Goal: Contribute content: Add original content to the website for others to see

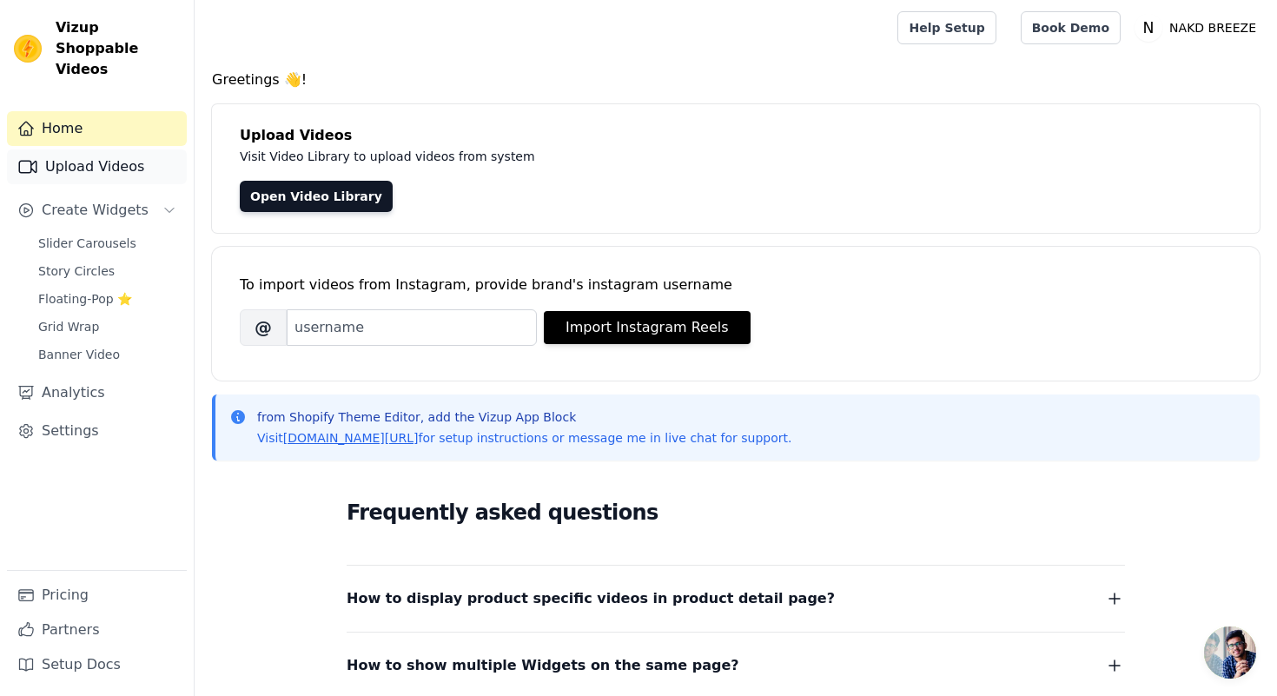
click at [126, 153] on link "Upload Videos" at bounding box center [97, 166] width 180 height 35
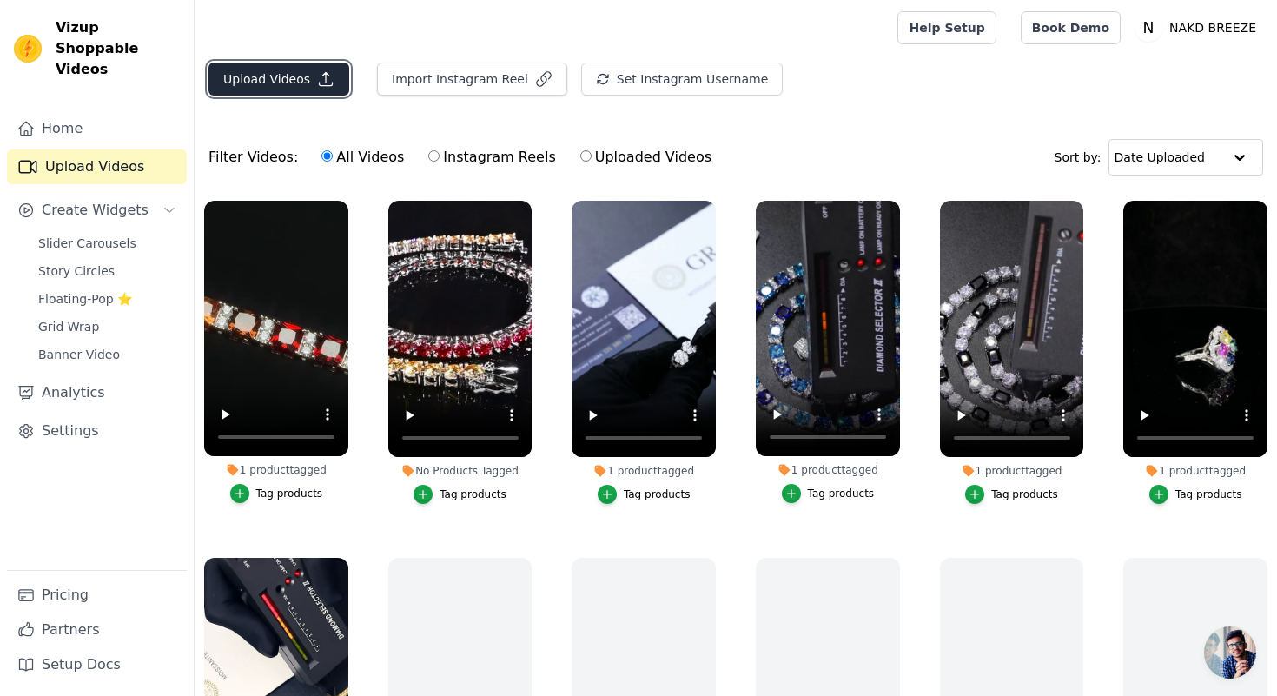
click at [296, 77] on button "Upload Videos" at bounding box center [278, 79] width 141 height 33
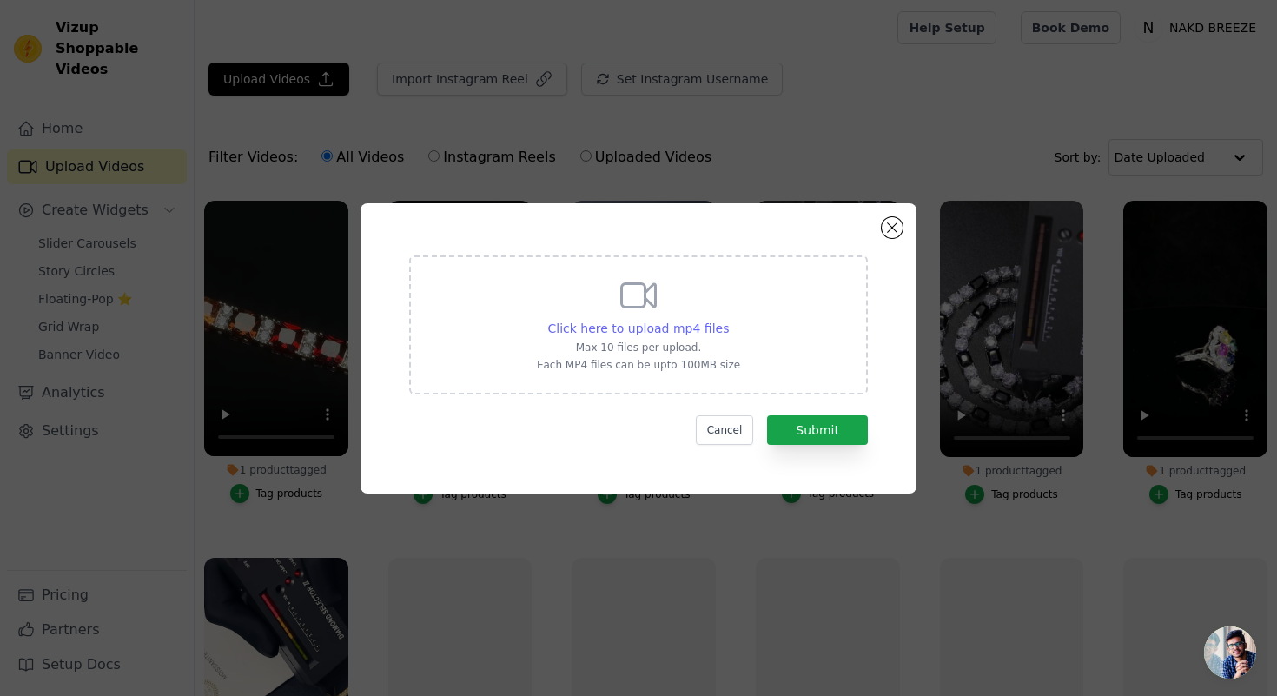
click at [657, 327] on span "Click here to upload mp4 files" at bounding box center [638, 328] width 181 height 14
click at [728, 320] on input "Click here to upload mp4 files Max 10 files per upload. Each MP4 files can be u…" at bounding box center [728, 319] width 1 height 1
click at [892, 230] on button "Close modal" at bounding box center [891, 227] width 21 height 21
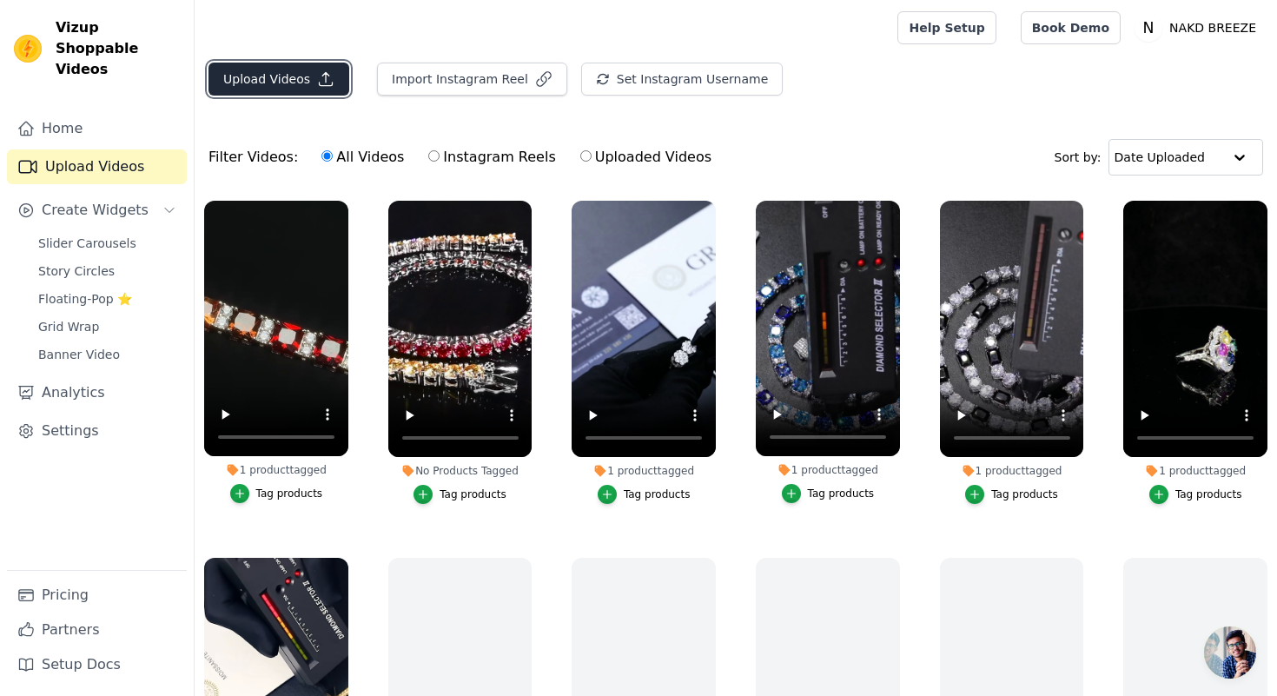
click at [290, 82] on button "Upload Videos" at bounding box center [278, 79] width 141 height 33
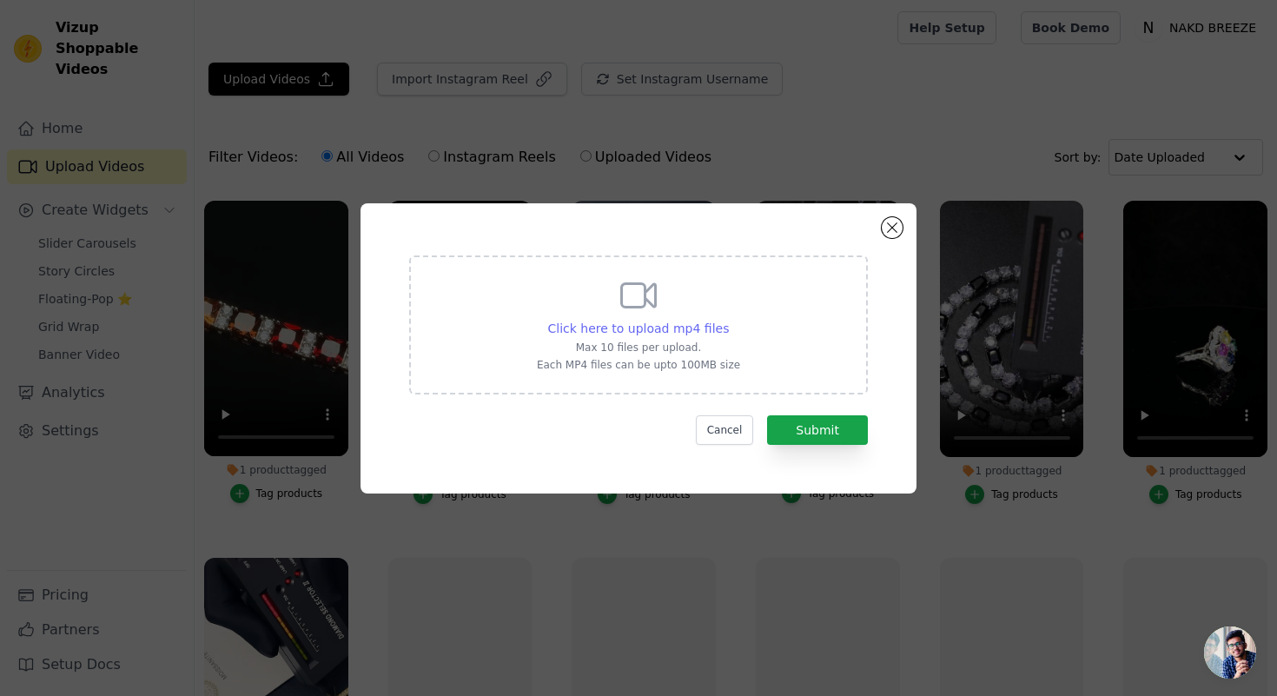
click at [586, 329] on span "Click here to upload mp4 files" at bounding box center [638, 328] width 181 height 14
click at [728, 320] on input "Click here to upload mp4 files Max 10 files per upload. Each MP4 files can be u…" at bounding box center [728, 319] width 1 height 1
type input "C:\fakepath\WhatsApp Video 2025-10-01 at 21.40.00.mp4"
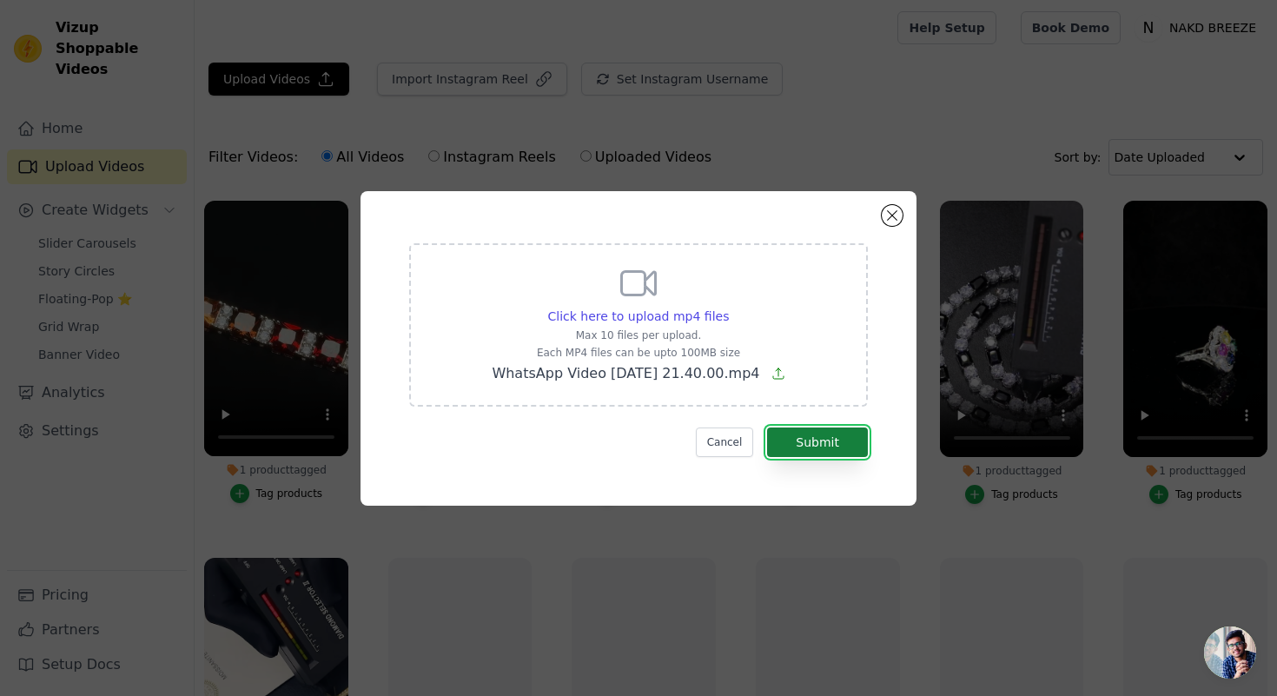
click at [820, 432] on button "Submit" at bounding box center [817, 442] width 101 height 30
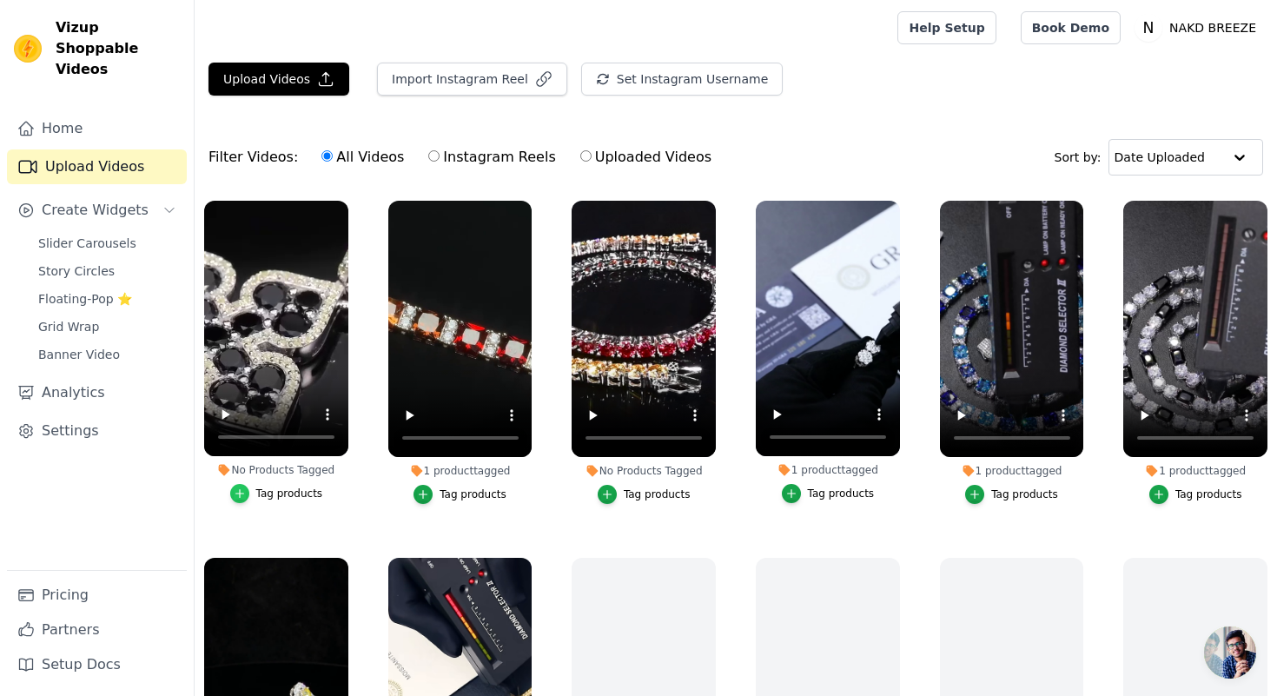
click at [248, 497] on div "button" at bounding box center [239, 493] width 19 height 19
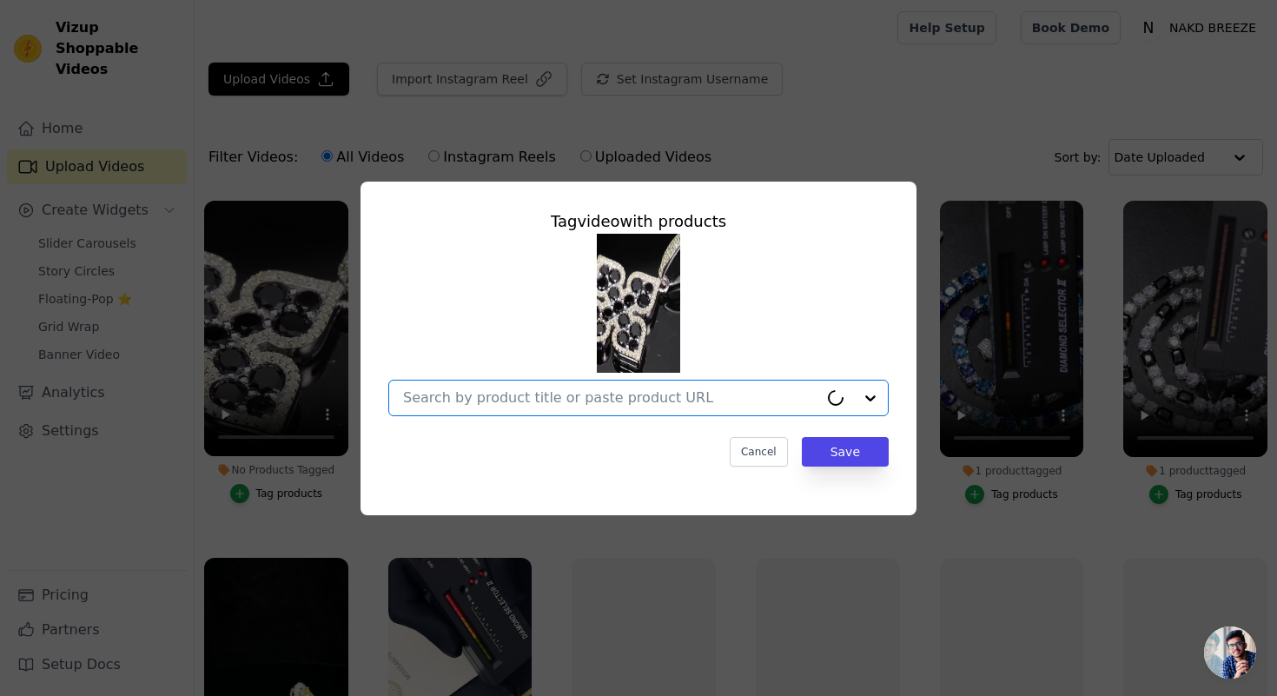
click at [520, 390] on input "No Products Tagged Tag video with products Option undefined, selected. Select i…" at bounding box center [610, 397] width 415 height 16
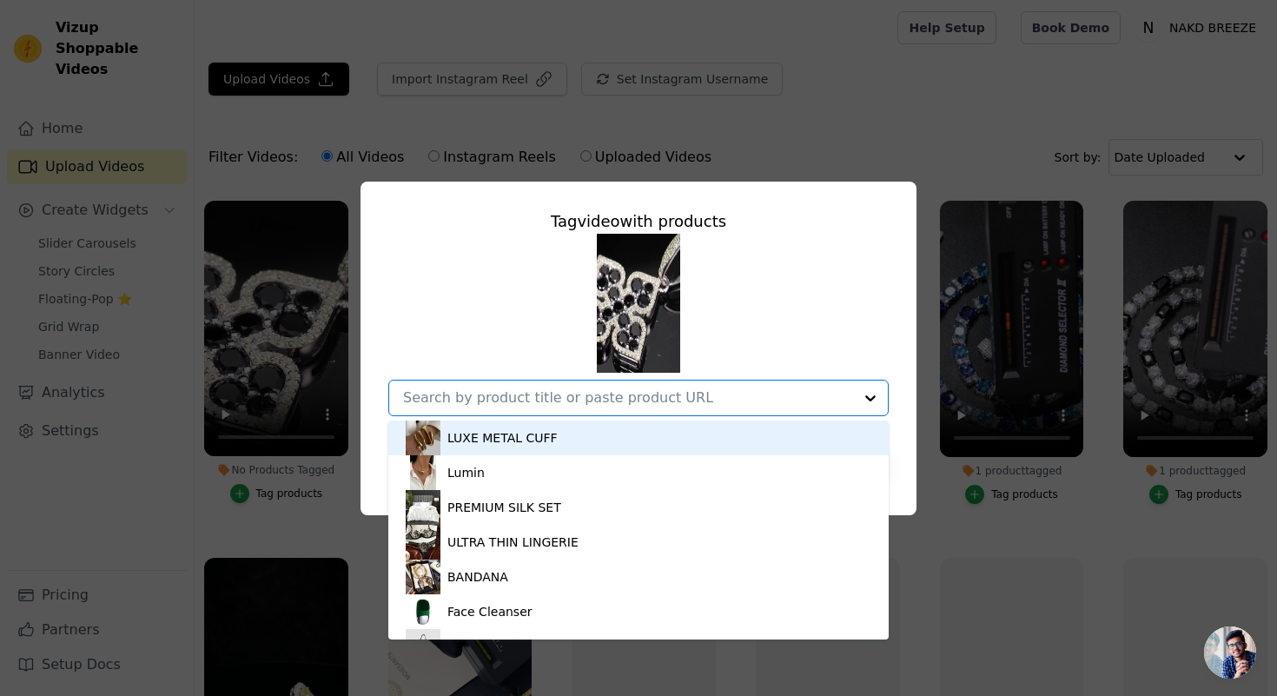
paste input "GOLD Cœur Noir"
type input "GOLD Cœur Noir"
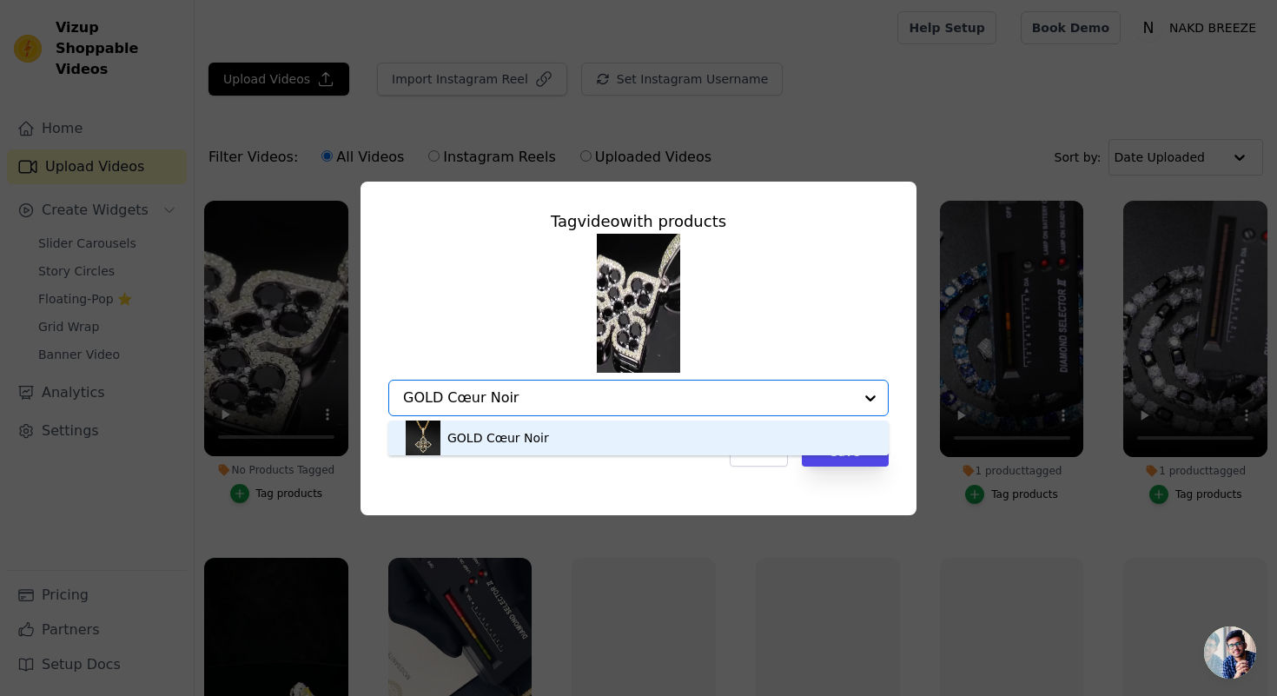
click at [526, 434] on div "GOLD Cœur Noir" at bounding box center [498, 437] width 102 height 17
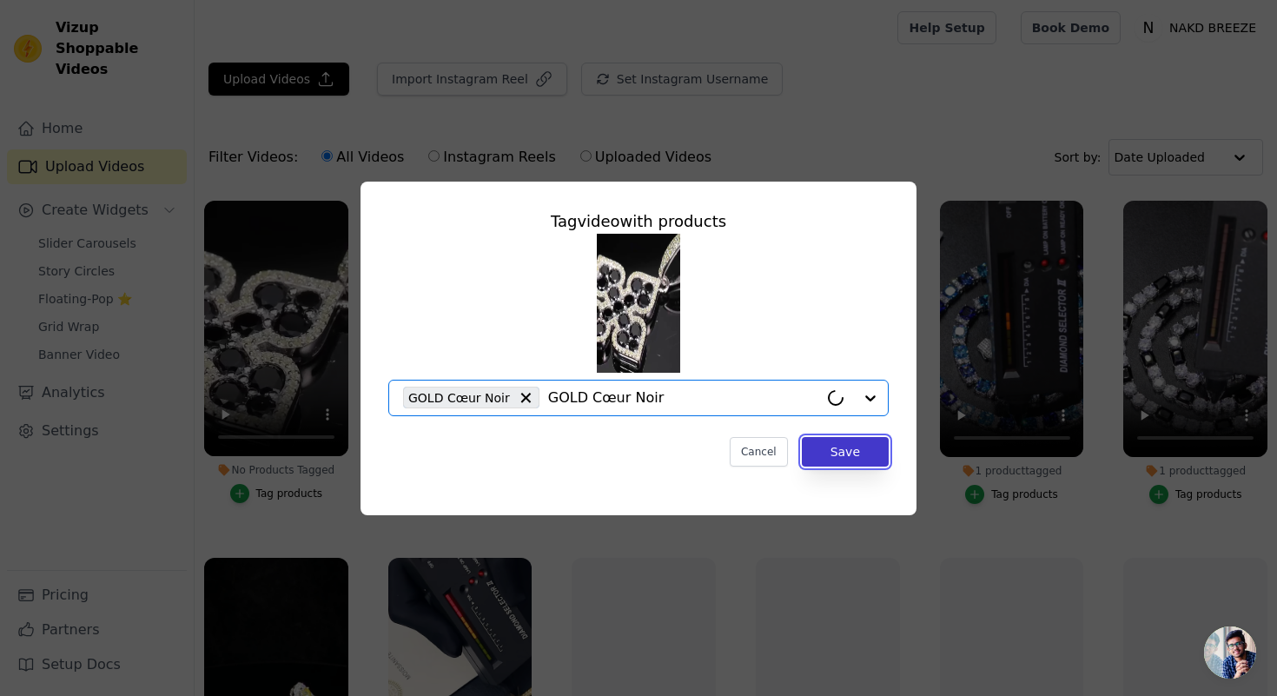
click at [847, 459] on button "Save" at bounding box center [845, 452] width 87 height 30
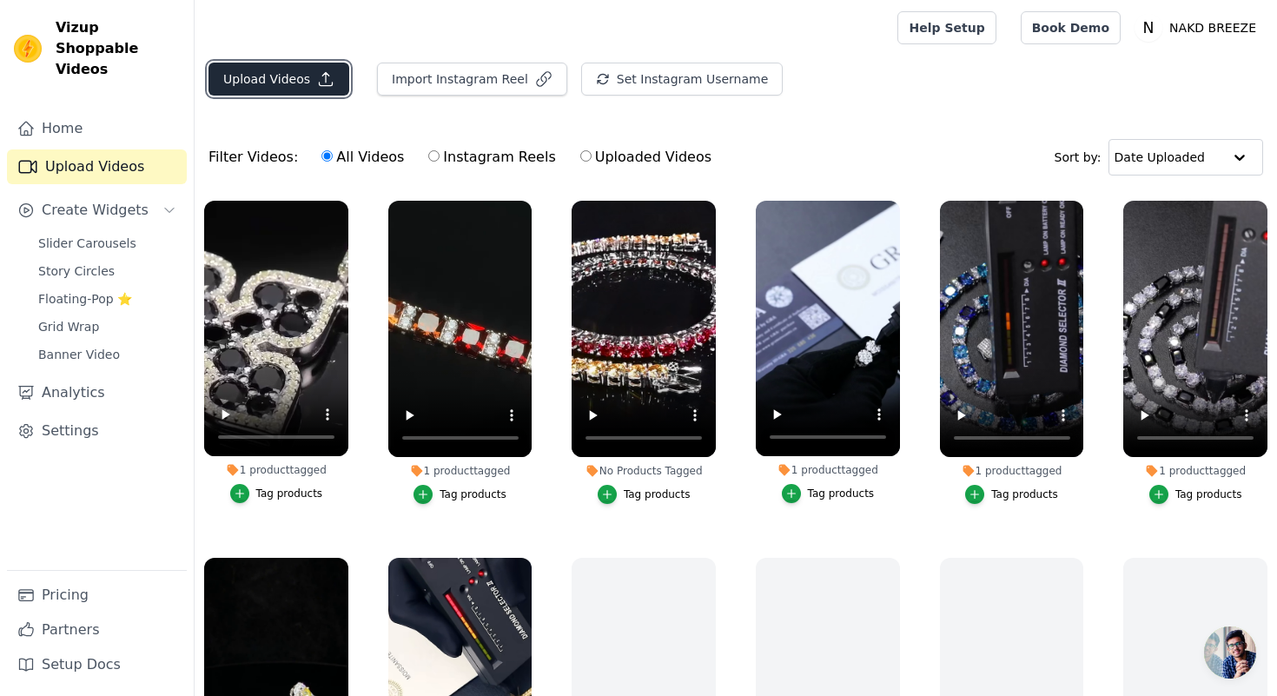
click at [288, 82] on button "Upload Videos" at bounding box center [278, 79] width 141 height 33
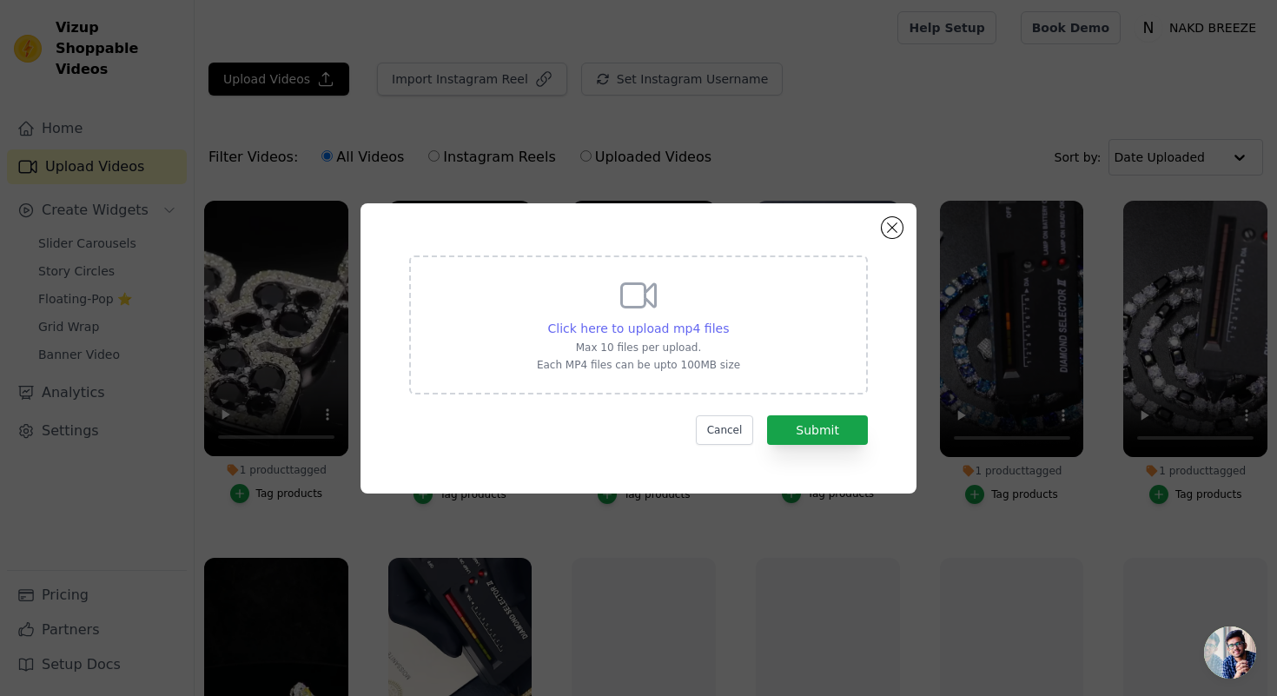
click at [590, 327] on span "Click here to upload mp4 files" at bounding box center [638, 328] width 181 height 14
click at [728, 320] on input "Click here to upload mp4 files Max 10 files per upload. Each MP4 files can be u…" at bounding box center [728, 319] width 1 height 1
click at [729, 430] on button "Cancel" at bounding box center [725, 430] width 58 height 30
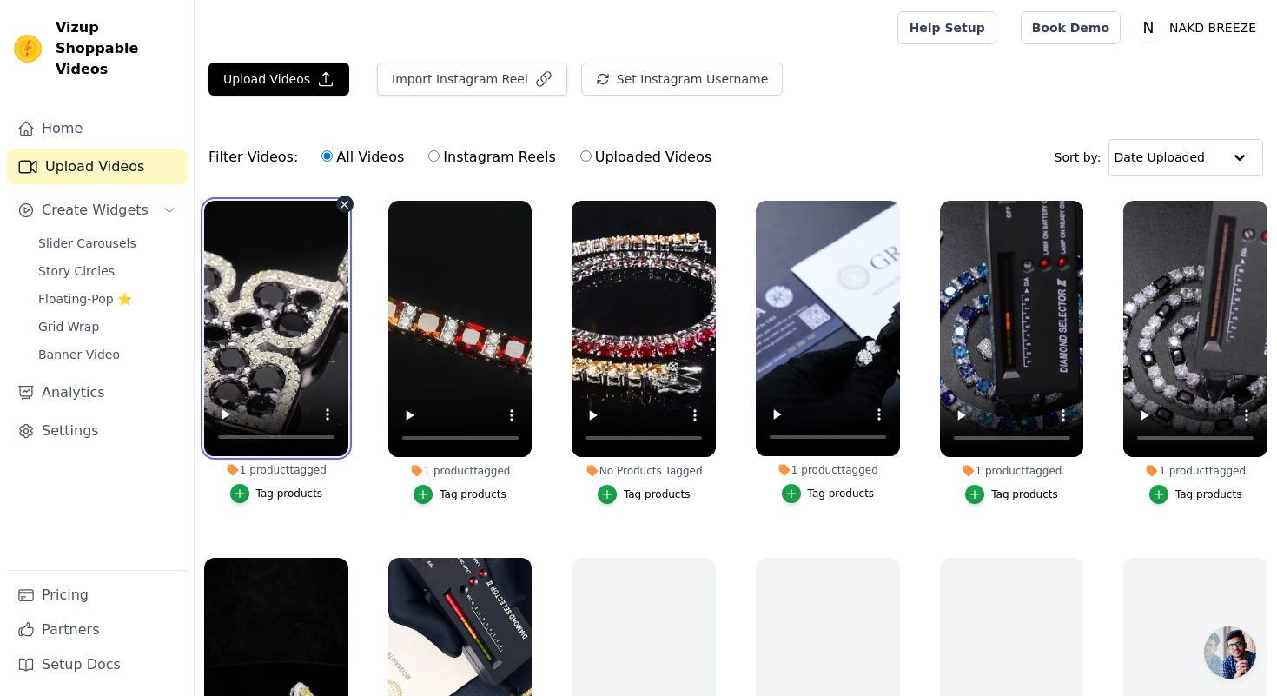
click at [272, 314] on video at bounding box center [276, 328] width 144 height 255
click at [293, 303] on video at bounding box center [276, 328] width 144 height 255
click at [305, 321] on video at bounding box center [276, 328] width 144 height 255
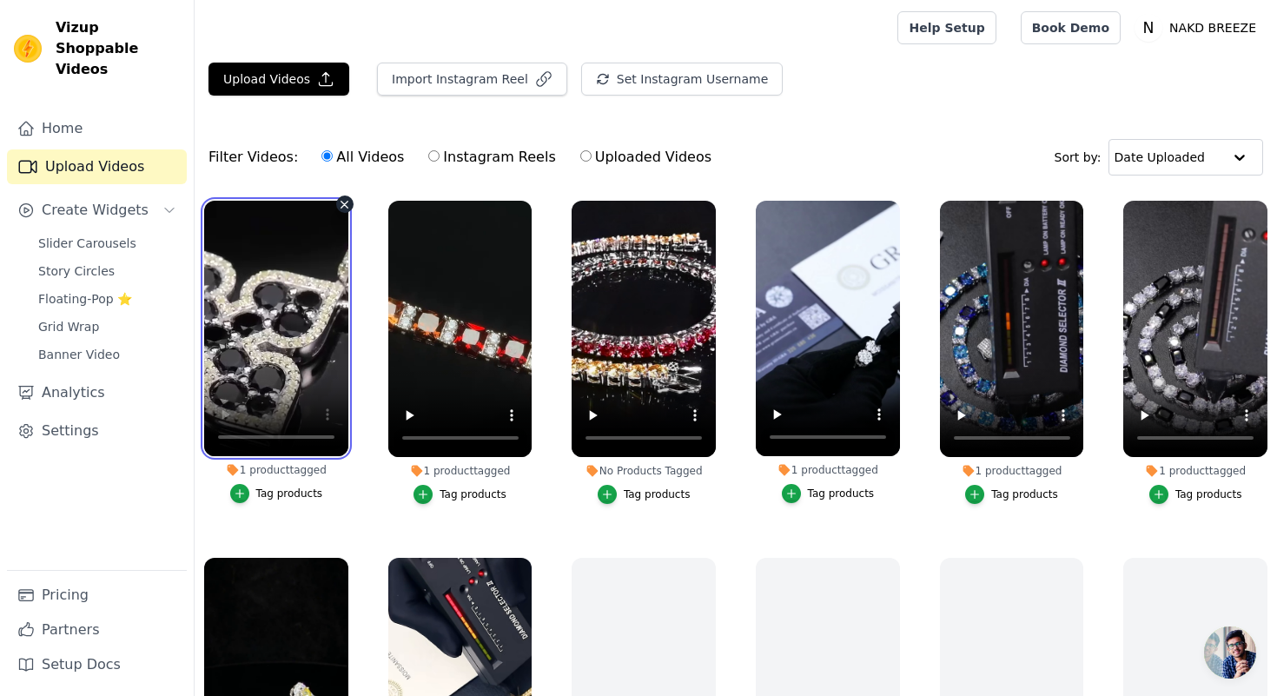
click at [305, 321] on video at bounding box center [276, 328] width 144 height 255
click at [344, 201] on icon "button" at bounding box center [344, 204] width 13 height 13
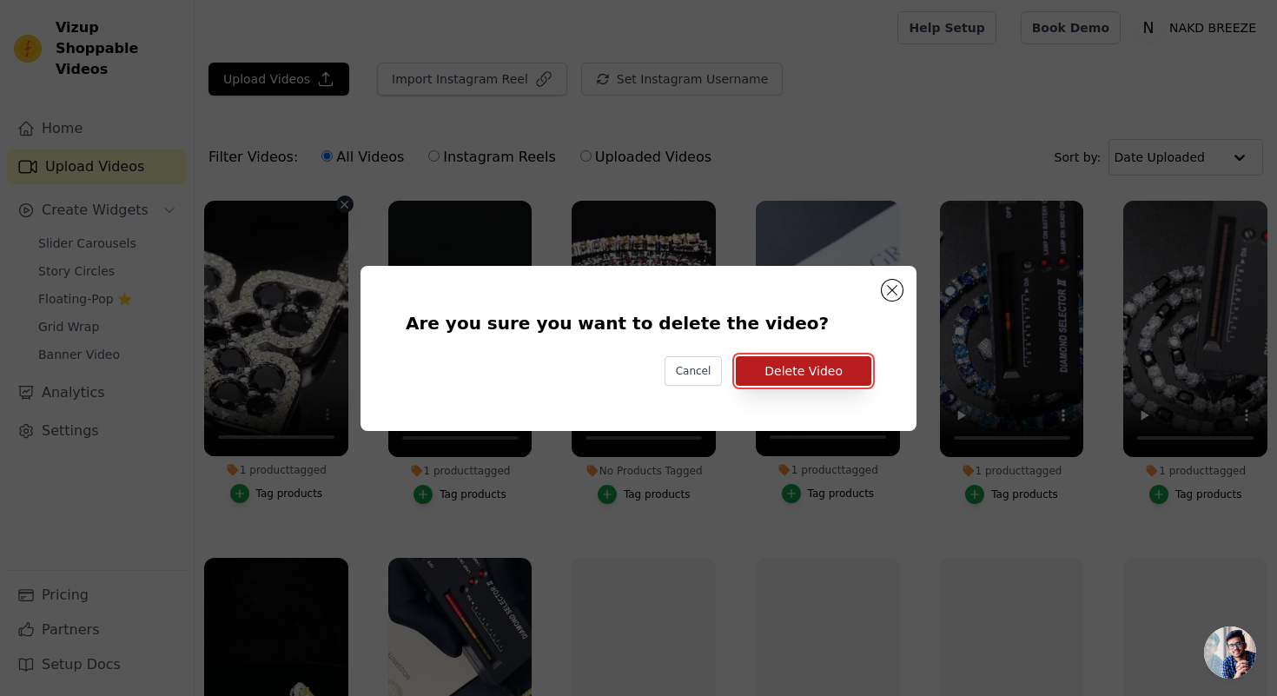
click at [807, 373] on button "Delete Video" at bounding box center [803, 371] width 135 height 30
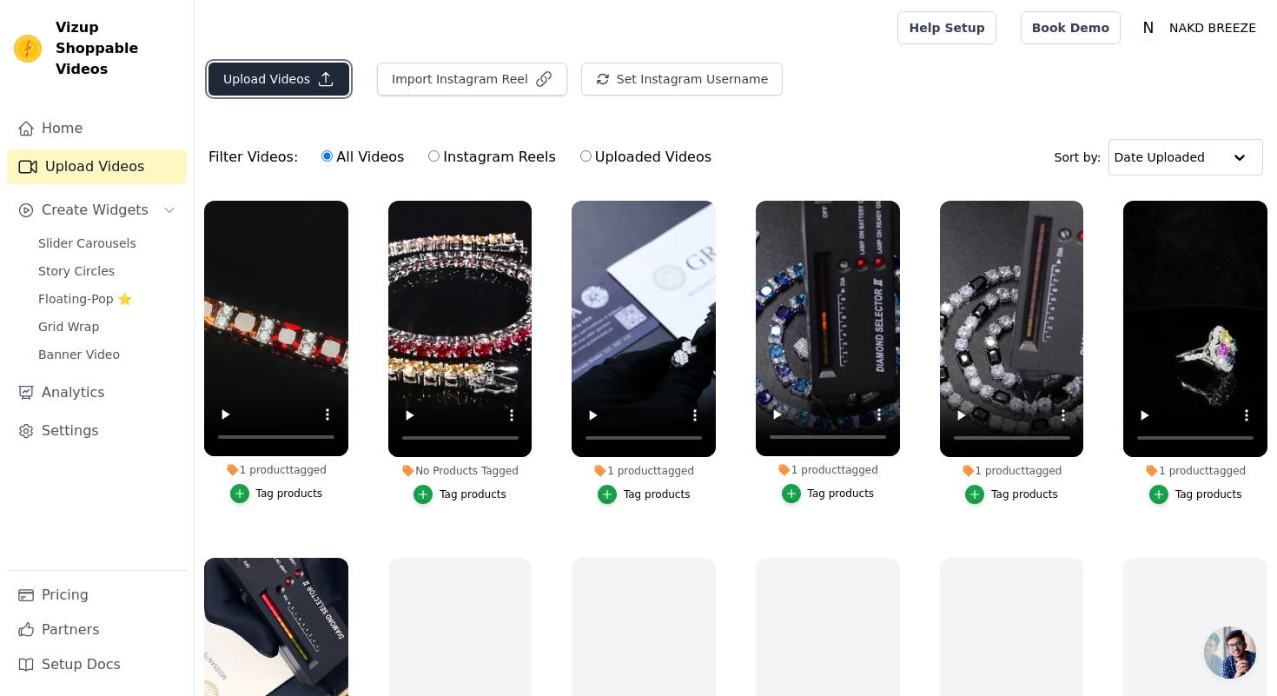
click at [269, 76] on button "Upload Videos" at bounding box center [278, 79] width 141 height 33
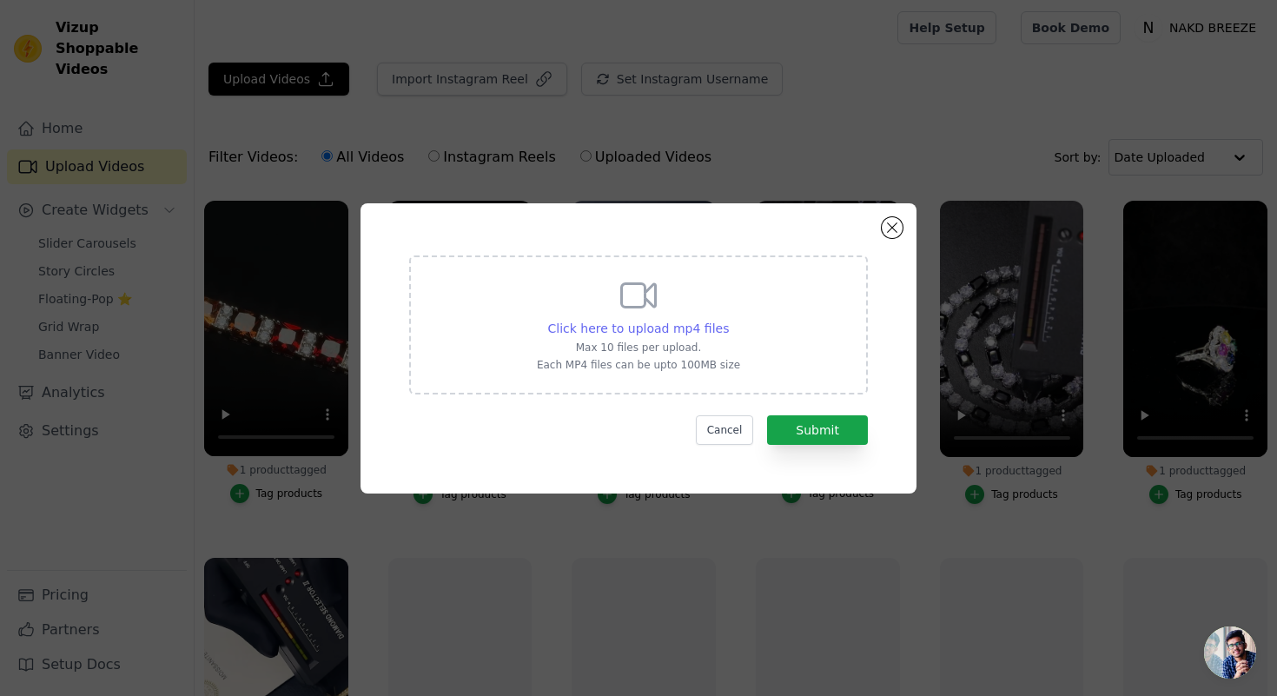
click at [666, 327] on span "Click here to upload mp4 files" at bounding box center [638, 328] width 181 height 14
click at [728, 320] on input "Click here to upload mp4 files Max 10 files per upload. Each MP4 files can be u…" at bounding box center [728, 319] width 1 height 1
click at [682, 325] on span "Click here to upload mp4 files" at bounding box center [638, 328] width 181 height 14
click at [728, 320] on input "Click here to upload mp4 files Max 10 files per upload. Each MP4 files can be u…" at bounding box center [728, 319] width 1 height 1
click at [739, 422] on button "Cancel" at bounding box center [725, 430] width 58 height 30
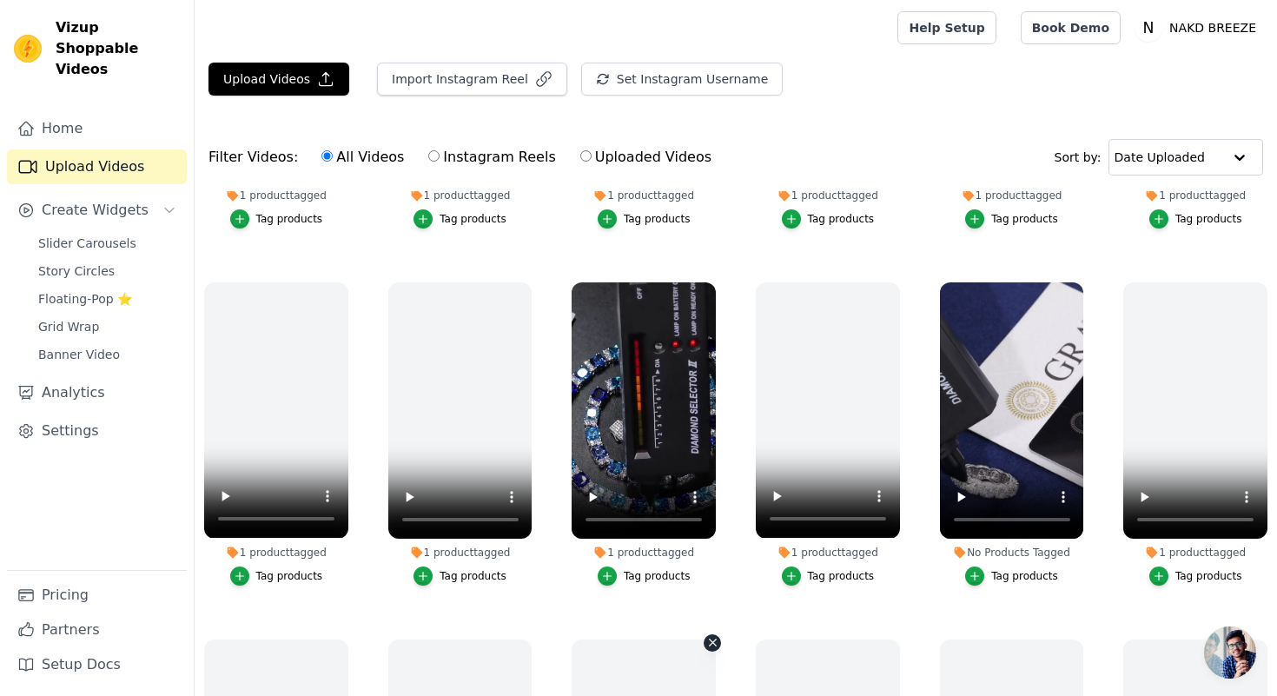
scroll to position [1029, 0]
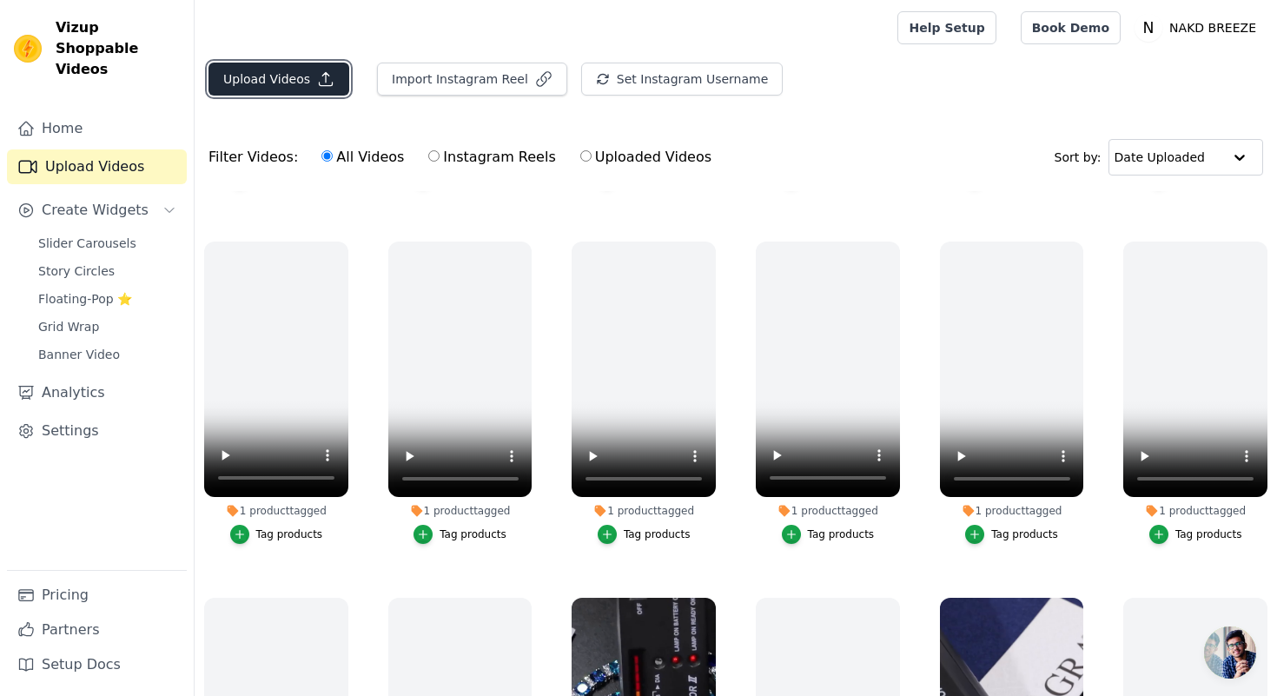
click at [274, 65] on button "Upload Videos" at bounding box center [278, 79] width 141 height 33
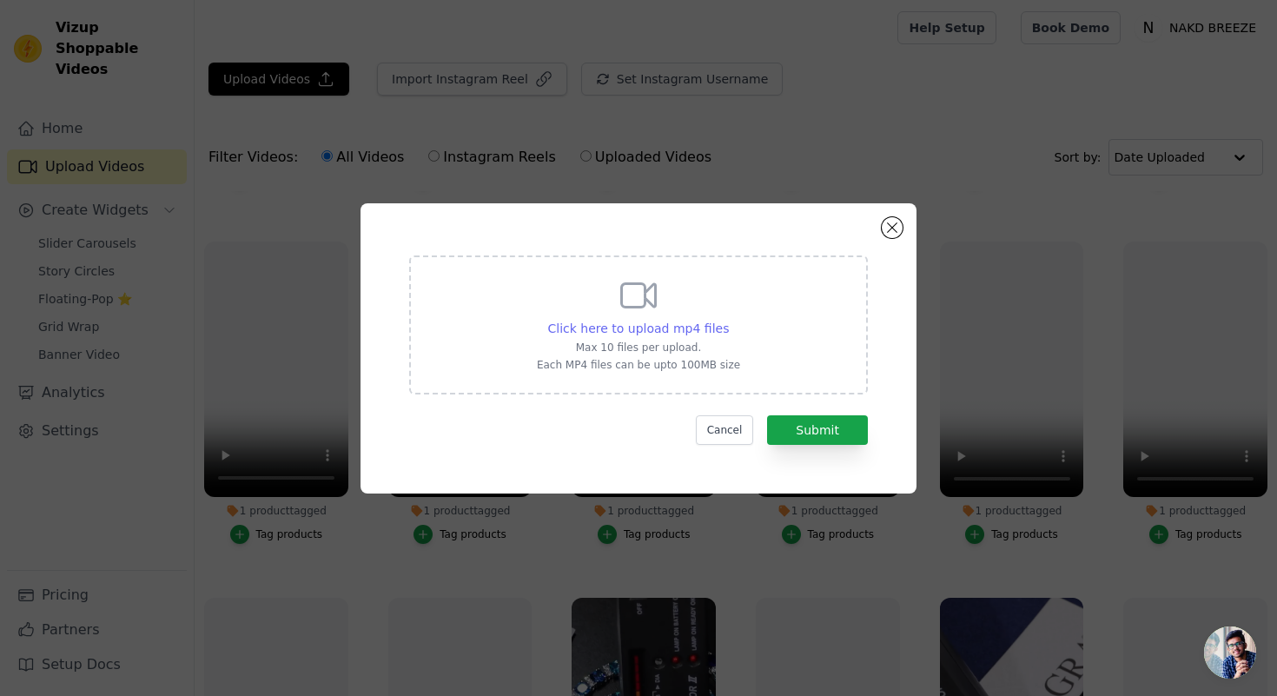
click at [577, 321] on span "Click here to upload mp4 files" at bounding box center [638, 328] width 181 height 14
click at [728, 320] on input "Click here to upload mp4 files Max 10 files per upload. Each MP4 files can be u…" at bounding box center [728, 319] width 1 height 1
click at [677, 320] on div "Click here to upload mp4 files" at bounding box center [638, 328] width 181 height 17
click at [728, 319] on input "Click here to upload mp4 files Max 10 files per upload. Each MP4 files can be u…" at bounding box center [728, 319] width 1 height 1
click at [663, 323] on span "Click here to upload mp4 files" at bounding box center [638, 328] width 181 height 14
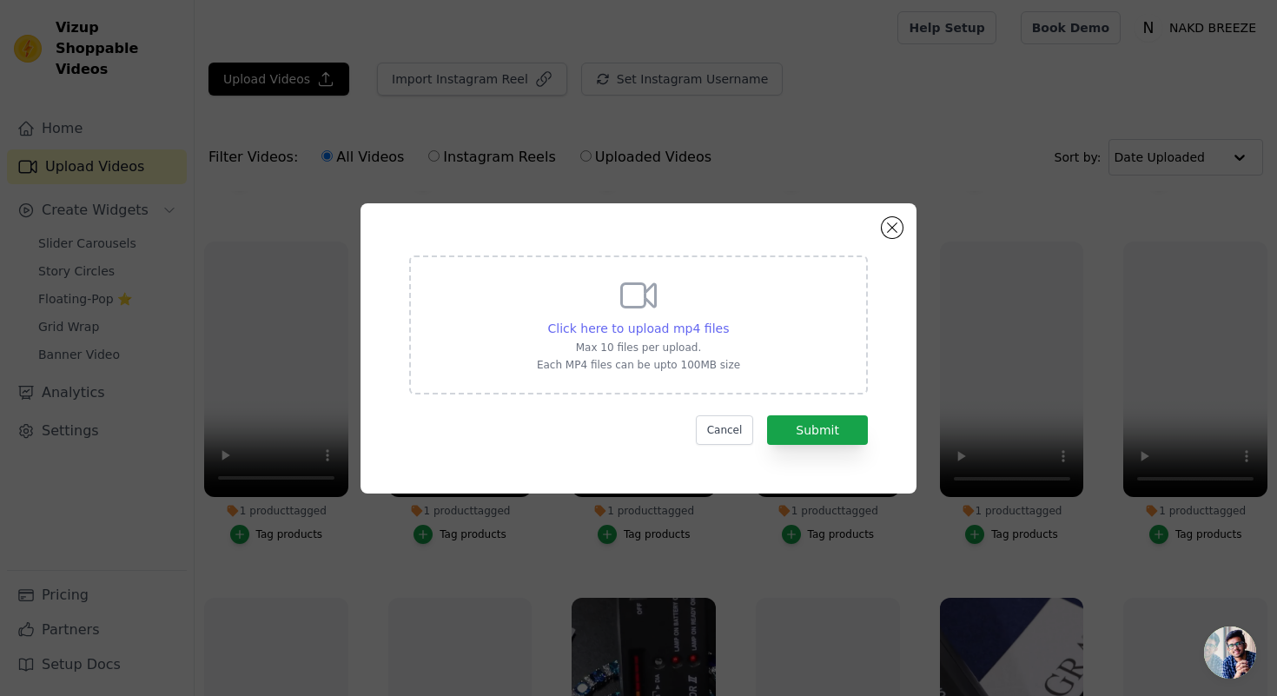
click at [728, 320] on input "Click here to upload mp4 files Max 10 files per upload. Each MP4 files can be u…" at bounding box center [728, 319] width 1 height 1
click at [637, 335] on div "Click here to upload mp4 files" at bounding box center [638, 328] width 181 height 17
click at [728, 320] on input "Click here to upload mp4 files Max 10 files per upload. Each MP4 files can be u…" at bounding box center [728, 319] width 1 height 1
click at [694, 330] on span "Click here to upload mp4 files" at bounding box center [638, 328] width 181 height 14
click at [728, 320] on input "Click here to upload mp4 files Max 10 files per upload. Each MP4 files can be u…" at bounding box center [728, 319] width 1 height 1
